Goal: Find specific page/section: Find specific page/section

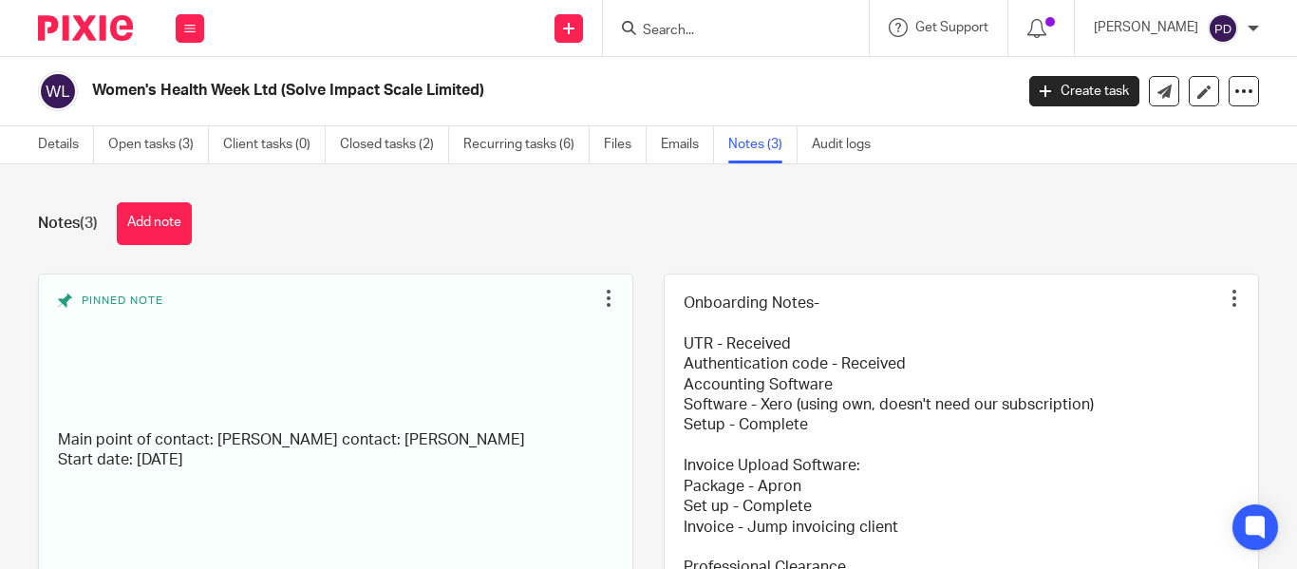
click at [641, 28] on input "Search" at bounding box center [726, 31] width 171 height 17
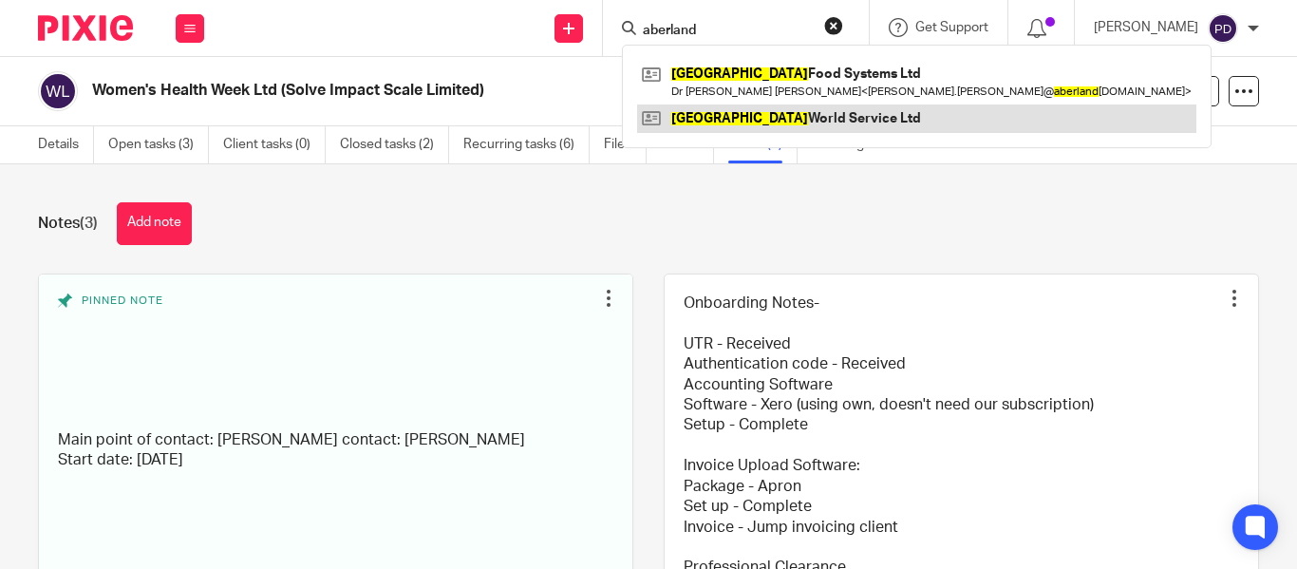
type input "aberland"
click at [748, 120] on link at bounding box center [916, 118] width 559 height 28
